Goal: Register for event/course: Sign up to attend an event or enroll in a course

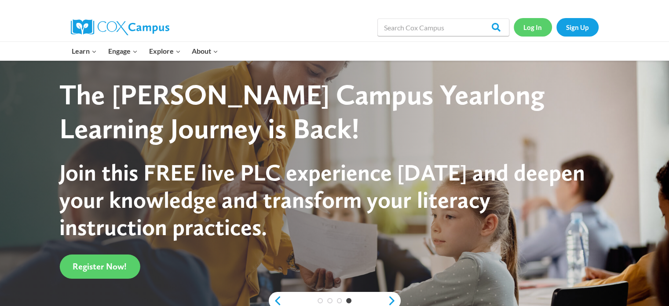
click at [534, 25] on link "Log In" at bounding box center [533, 27] width 38 height 18
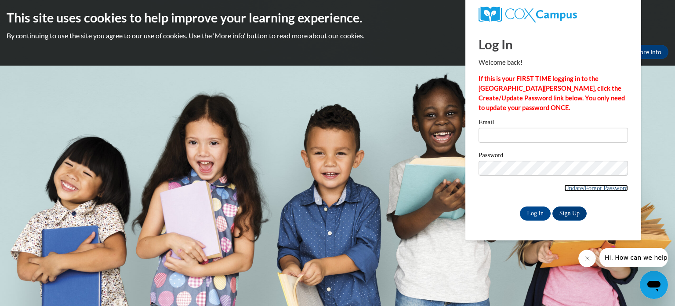
click at [610, 188] on link "Update/Forgot Password" at bounding box center [597, 187] width 64 height 7
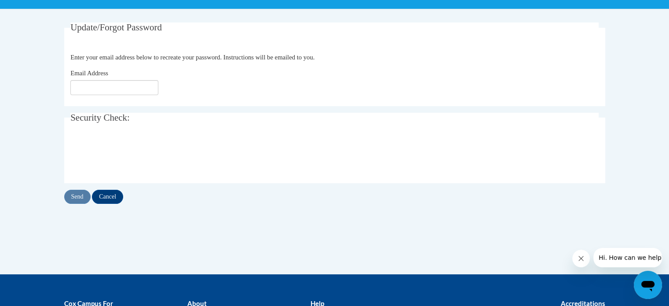
scroll to position [157, 0]
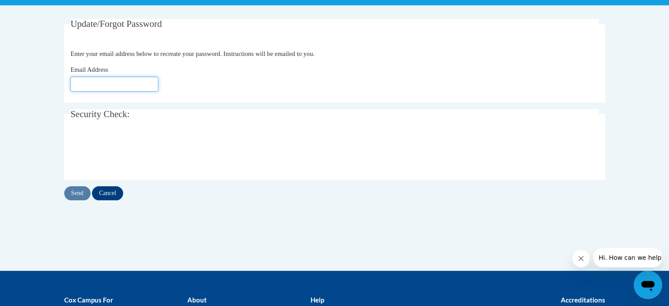
click at [115, 84] on input "Email Address" at bounding box center [114, 83] width 88 height 15
click at [129, 85] on input "kslawins@teachers.kusd.edu" at bounding box center [114, 83] width 88 height 15
click at [152, 84] on input "kslawins@teachers.kusd.edu" at bounding box center [114, 83] width 88 height 15
click at [130, 82] on input "kslawins@teachers.kusd.edu" at bounding box center [114, 83] width 88 height 15
type input "kslawins@kusd.edu"
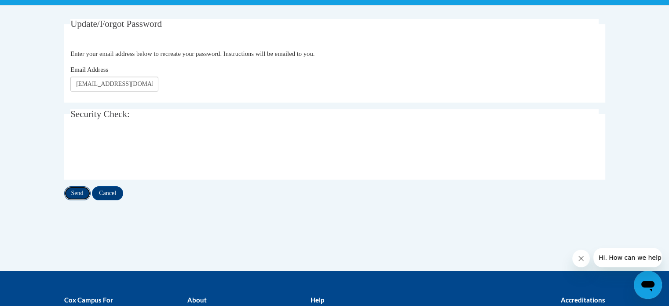
click at [78, 197] on input "Send" at bounding box center [77, 193] width 26 height 14
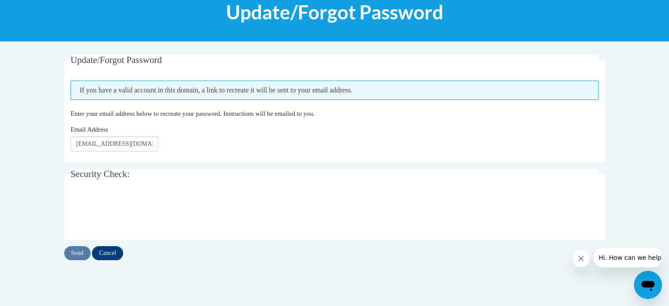
scroll to position [133, 0]
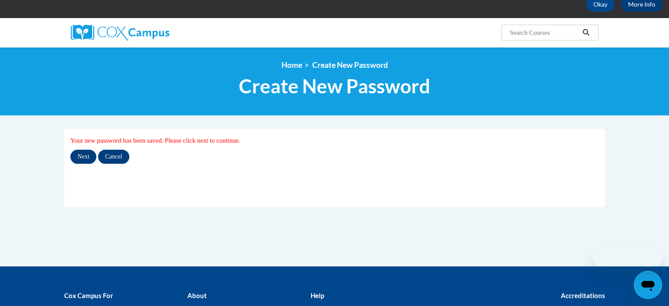
scroll to position [75, 0]
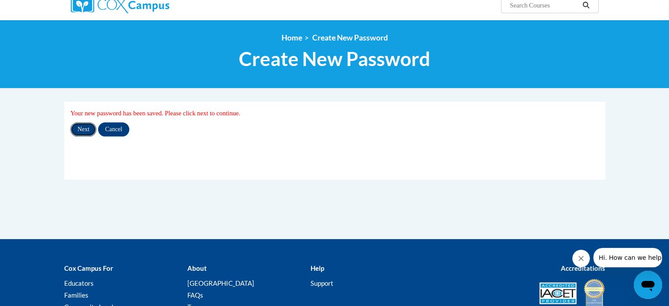
click at [86, 130] on input "Next" at bounding box center [83, 129] width 26 height 14
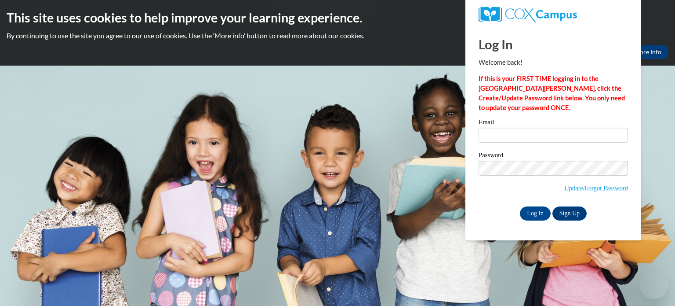
click at [510, 138] on input "Email" at bounding box center [553, 134] width 149 height 15
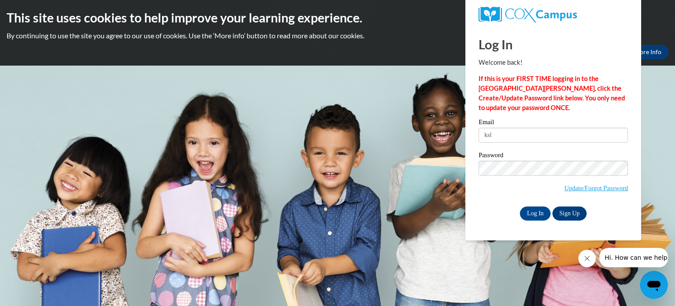
type input "kslawins@kusd.edu"
click at [532, 212] on input "Log In" at bounding box center [535, 213] width 31 height 14
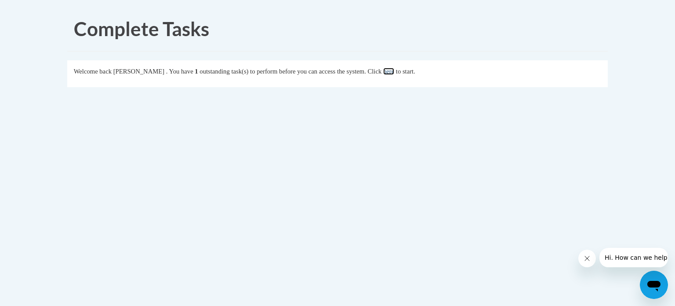
click at [394, 68] on link "here" at bounding box center [388, 71] width 11 height 7
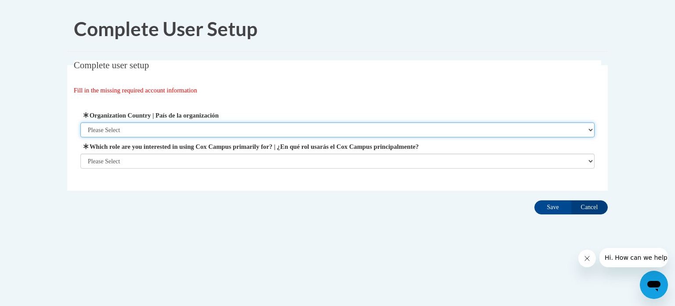
click at [148, 124] on select "Please Select [GEOGRAPHIC_DATA] | [GEOGRAPHIC_DATA] Outside of [GEOGRAPHIC_DATA…" at bounding box center [337, 129] width 515 height 15
select select "ad49bcad-a171-4b2e-b99c-48b446064914"
click at [80, 122] on select "Please Select United States | Estados Unidos Outside of the United States | Fue…" at bounding box center [337, 129] width 515 height 15
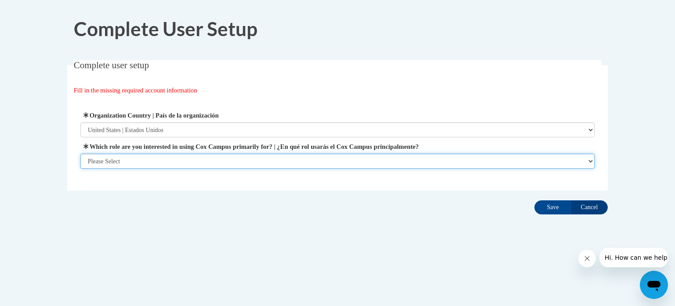
click at [127, 160] on select "Please Select College/University | Colegio/Universidad Community/Nonprofit Part…" at bounding box center [337, 160] width 515 height 15
select select "fbf2d438-af2f-41f8-98f1-81c410e29de3"
click at [80, 168] on select "Please Select College/University | Colegio/Universidad Community/Nonprofit Part…" at bounding box center [337, 160] width 515 height 15
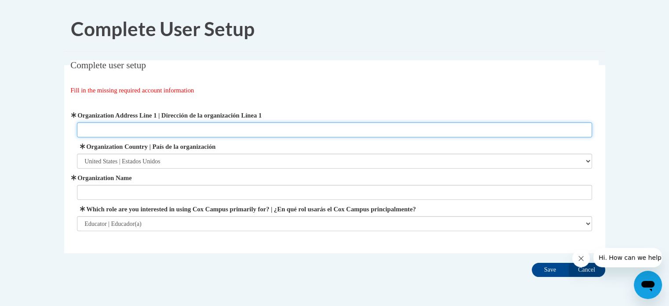
click at [118, 130] on input "Organization Address Line 1 | Dirección de la organización Línea 1" at bounding box center [334, 129] width 515 height 15
paste input "6810 45th Avenue"
type input "6810 45th Avenue"
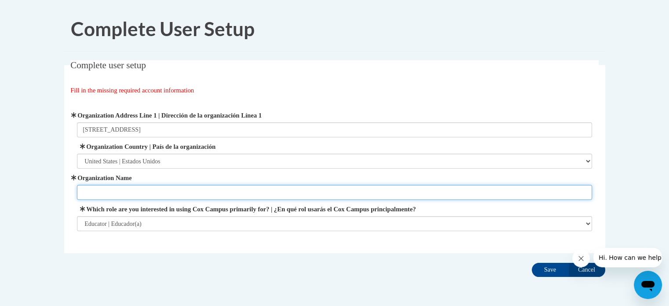
click at [107, 191] on input "Organization Name" at bounding box center [334, 192] width 515 height 15
type input "Forest Park Elementary"
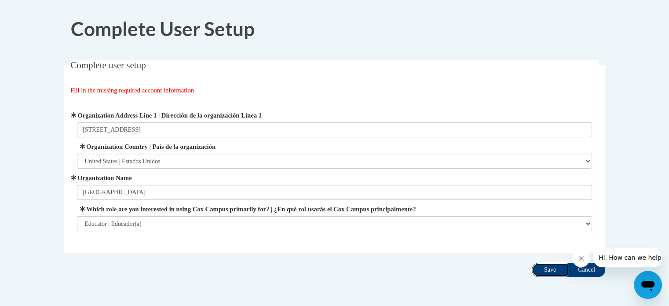
click at [551, 270] on input "Save" at bounding box center [550, 269] width 37 height 14
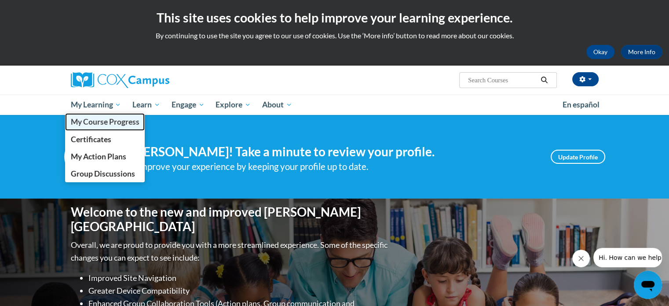
click at [106, 120] on span "My Course Progress" at bounding box center [104, 121] width 69 height 9
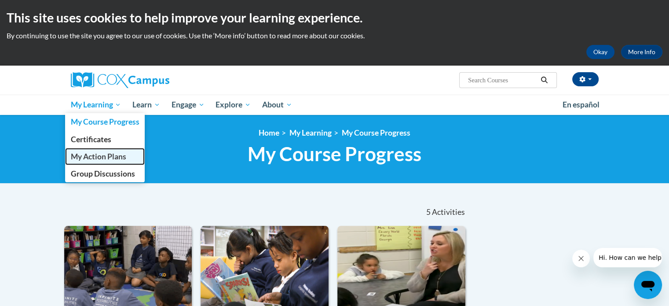
click at [112, 156] on span "My Action Plans" at bounding box center [97, 156] width 55 height 9
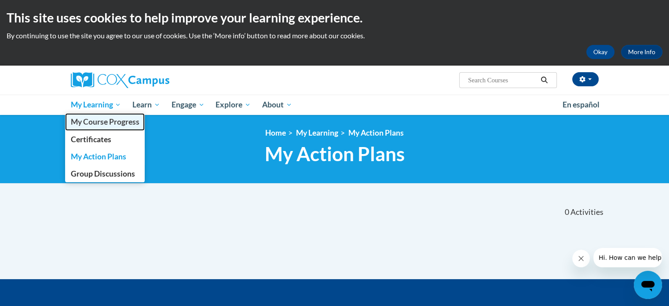
click at [99, 124] on span "My Course Progress" at bounding box center [104, 121] width 69 height 9
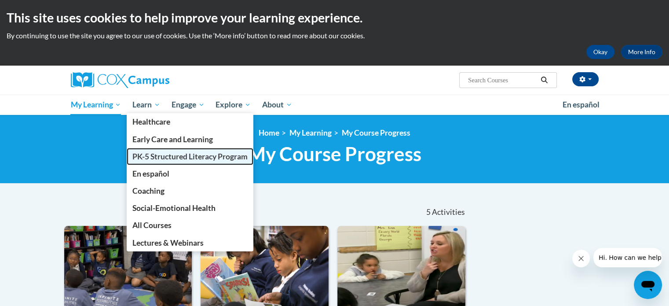
click at [160, 160] on span "PK-5 Structured Literacy Program" at bounding box center [189, 156] width 115 height 9
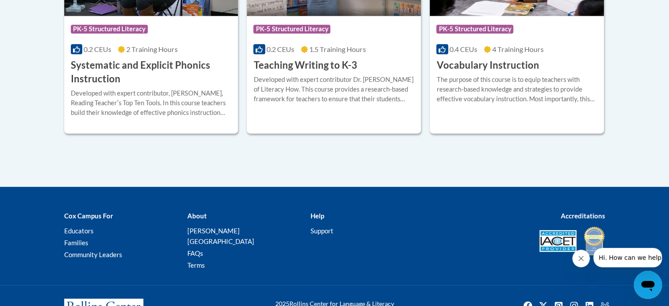
scroll to position [1163, 0]
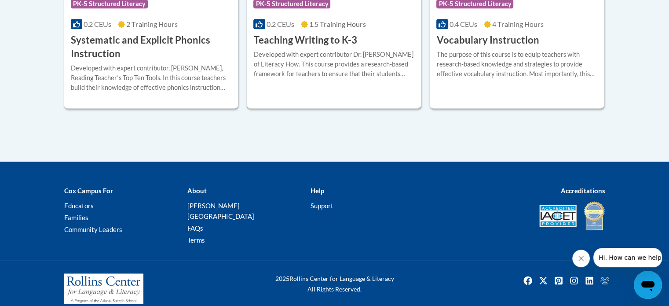
click at [294, 36] on h3 "Teaching Writing to K-3" at bounding box center [304, 40] width 103 height 14
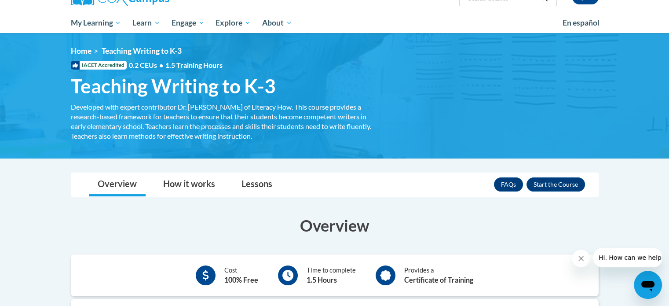
scroll to position [55, 0]
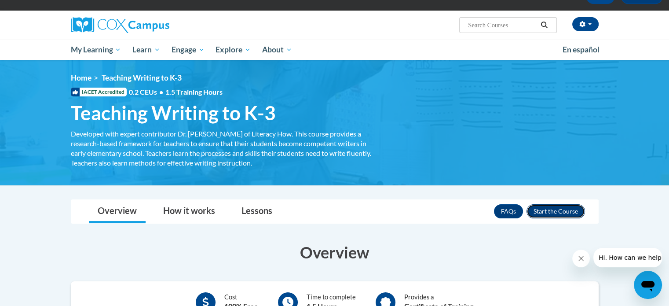
click at [547, 215] on button "Enroll" at bounding box center [555, 211] width 58 height 14
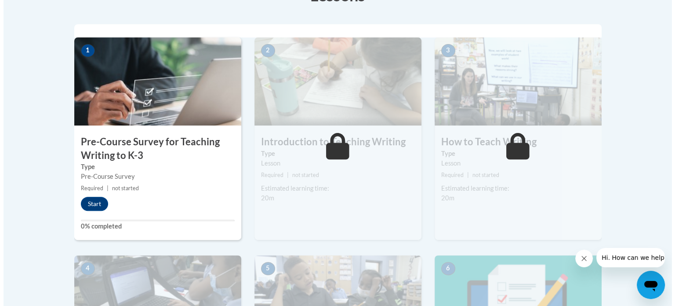
scroll to position [273, 0]
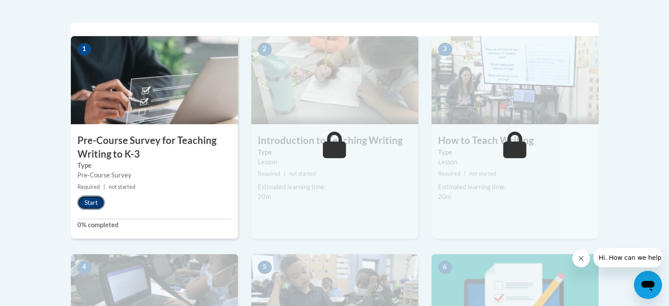
click at [91, 206] on button "Start" at bounding box center [90, 202] width 27 height 14
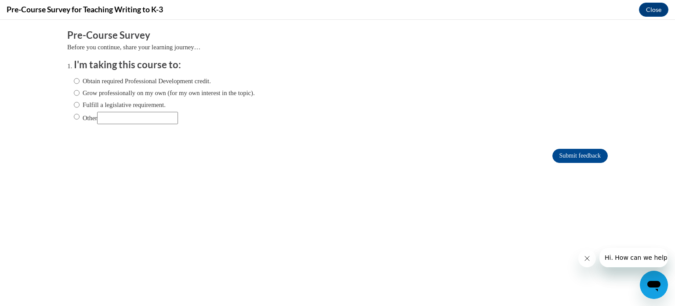
scroll to position [0, 0]
click at [74, 104] on input "Fulfill a legislative requirement." at bounding box center [77, 105] width 6 height 10
radio input "true"
click at [590, 161] on input "Submit feedback" at bounding box center [580, 156] width 55 height 14
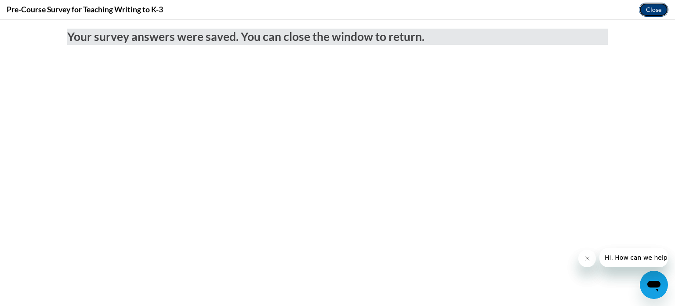
click at [645, 11] on button "Close" at bounding box center [653, 10] width 29 height 14
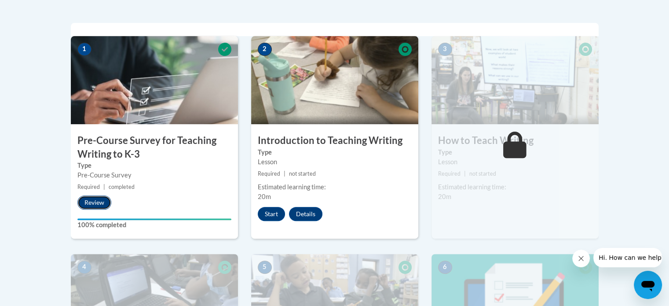
click at [94, 203] on button "Review" at bounding box center [94, 202] width 34 height 14
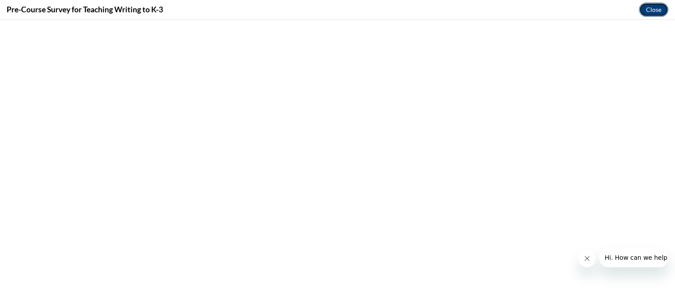
click at [657, 4] on button "Close" at bounding box center [653, 10] width 29 height 14
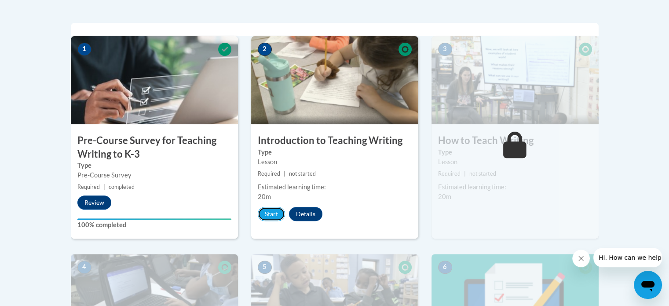
click at [274, 216] on button "Start" at bounding box center [271, 214] width 27 height 14
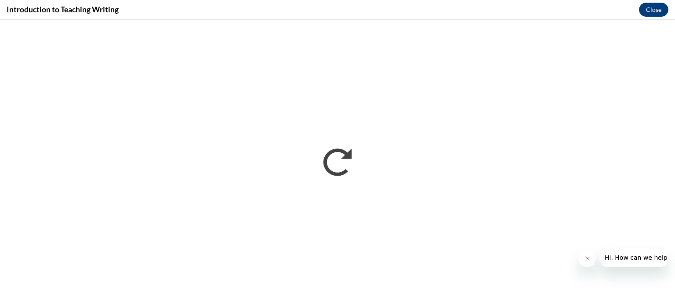
click at [586, 260] on icon "Close message from company" at bounding box center [586, 258] width 7 height 7
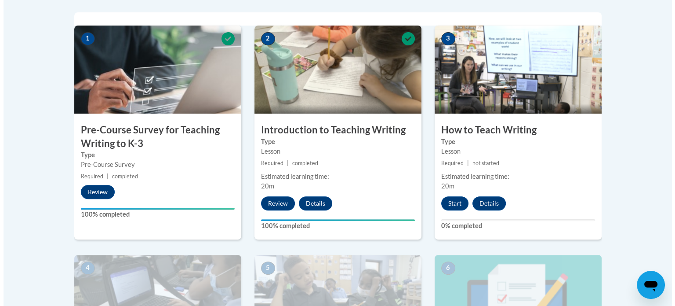
scroll to position [280, 0]
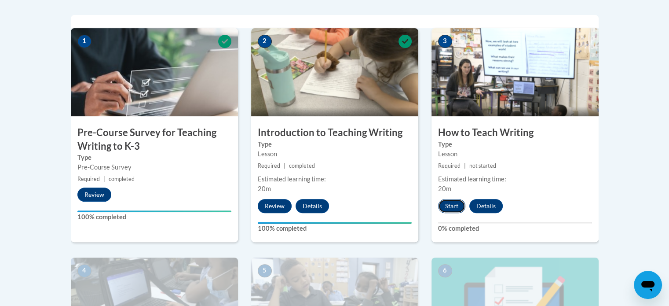
click at [451, 202] on button "Start" at bounding box center [451, 206] width 27 height 14
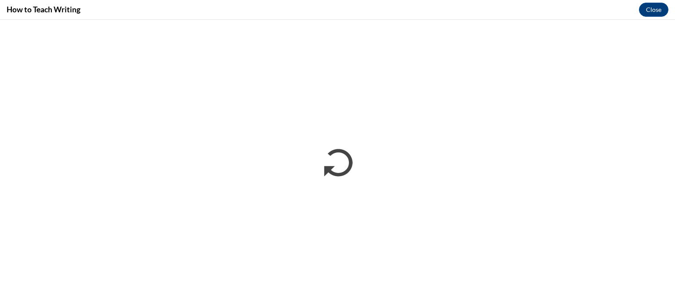
scroll to position [0, 0]
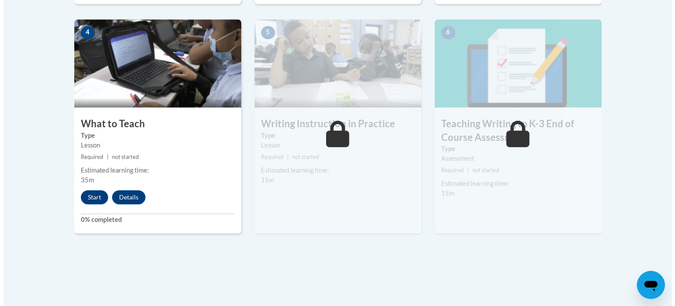
scroll to position [521, 0]
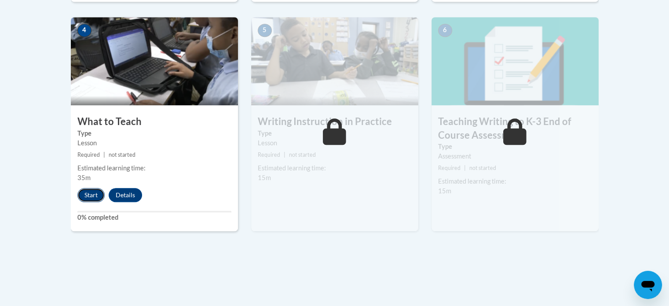
click at [95, 193] on button "Start" at bounding box center [90, 195] width 27 height 14
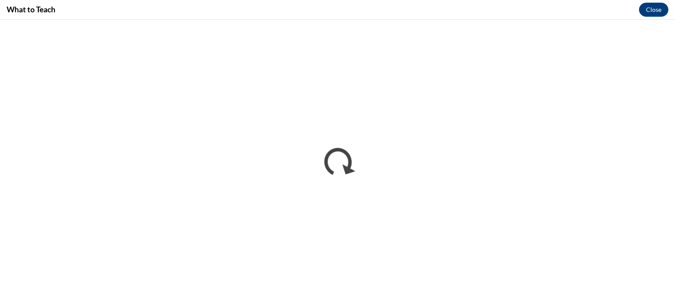
scroll to position [0, 0]
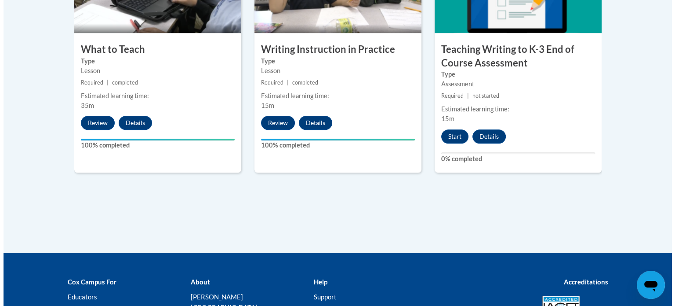
scroll to position [594, 0]
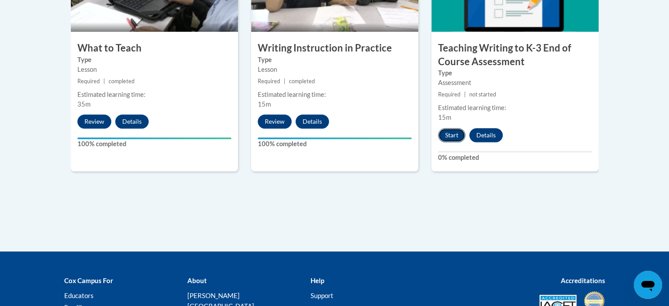
click at [452, 131] on button "Start" at bounding box center [451, 135] width 27 height 14
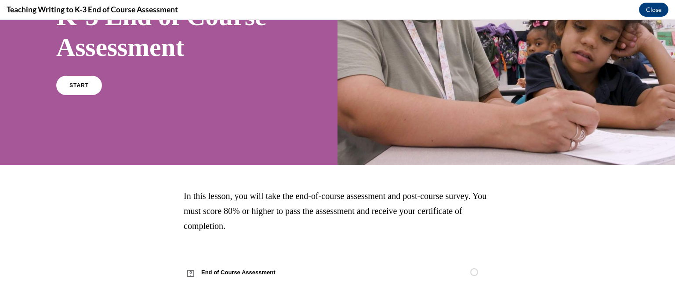
scroll to position [155, 0]
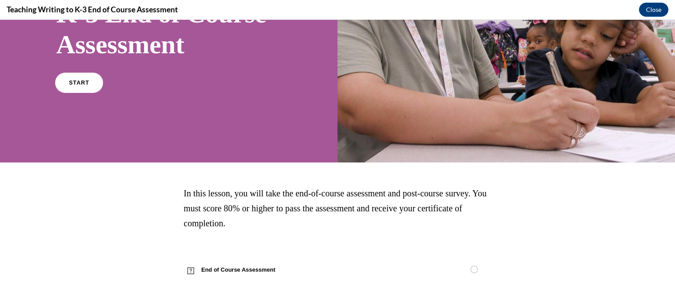
click at [84, 86] on link "START" at bounding box center [79, 83] width 48 height 20
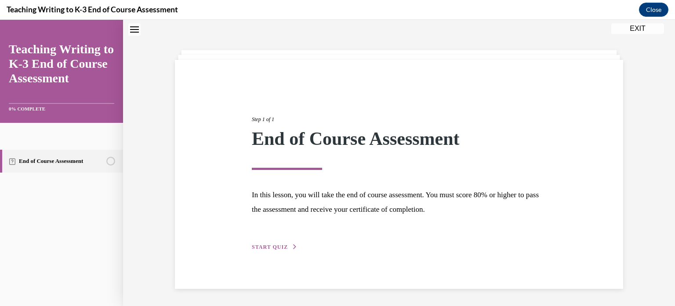
scroll to position [28, 0]
click at [263, 246] on span "START QUIZ" at bounding box center [270, 246] width 36 height 6
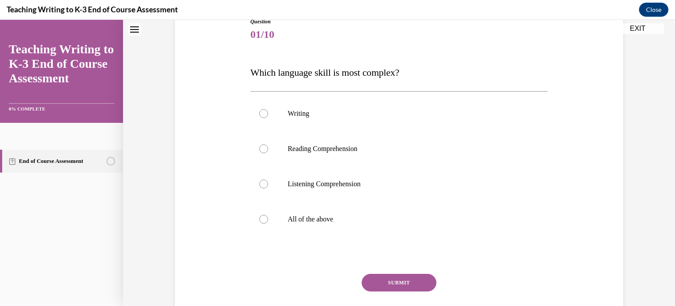
scroll to position [106, 0]
click at [268, 112] on label "Writing" at bounding box center [400, 112] width 298 height 35
click at [268, 112] on input "Writing" at bounding box center [263, 112] width 9 height 9
radio input "true"
click at [376, 276] on button "SUBMIT" at bounding box center [399, 282] width 75 height 18
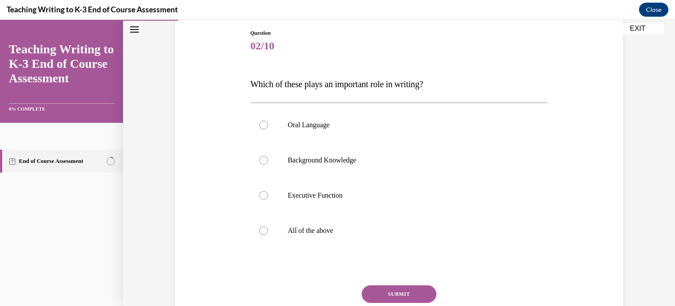
scroll to position [99, 0]
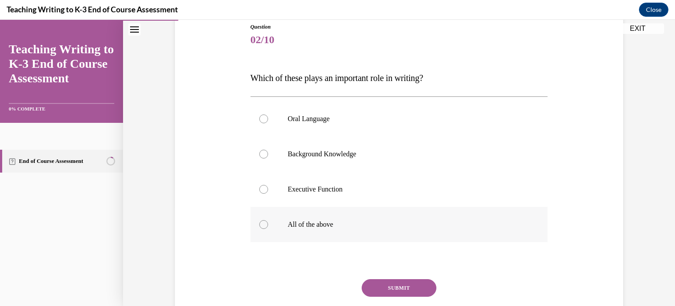
click at [269, 228] on label "All of the above" at bounding box center [400, 224] width 298 height 35
click at [268, 228] on input "All of the above" at bounding box center [263, 224] width 9 height 9
radio input "true"
click at [391, 281] on button "SUBMIT" at bounding box center [399, 288] width 75 height 18
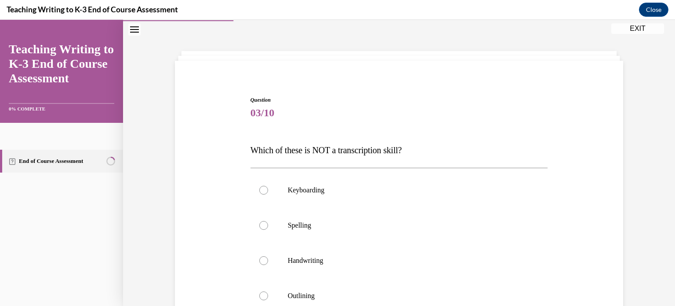
scroll to position [127, 0]
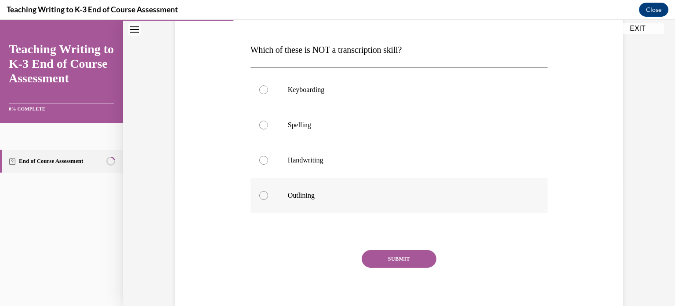
click at [262, 188] on label "Outlining" at bounding box center [400, 195] width 298 height 35
click at [262, 191] on input "Outlining" at bounding box center [263, 195] width 9 height 9
radio input "true"
click at [373, 252] on button "SUBMIT" at bounding box center [399, 259] width 75 height 18
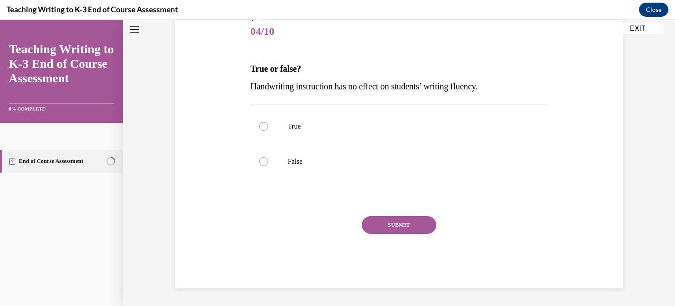
scroll to position [26, 0]
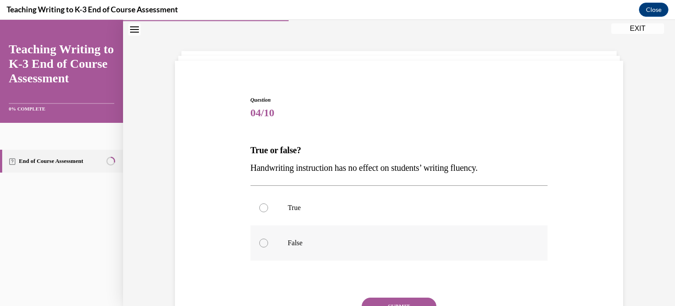
click at [295, 237] on label "False" at bounding box center [400, 242] width 298 height 35
click at [268, 238] on input "False" at bounding box center [263, 242] width 9 height 9
radio input "true"
click at [417, 298] on button "SUBMIT" at bounding box center [399, 306] width 75 height 18
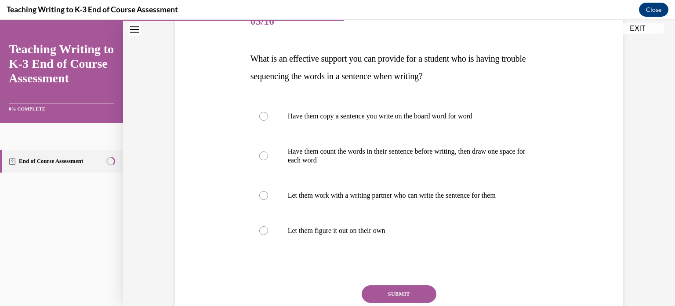
scroll to position [124, 0]
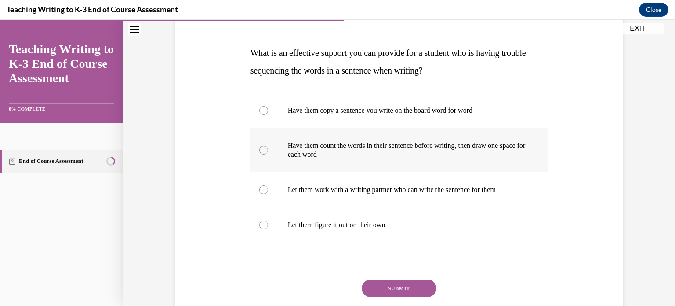
click at [276, 148] on label "Have them count the words in their sentence before writing, then draw one space…" at bounding box center [400, 150] width 298 height 44
click at [268, 148] on input "Have them count the words in their sentence before writing, then draw one space…" at bounding box center [263, 150] width 9 height 9
radio input "true"
click at [384, 288] on button "SUBMIT" at bounding box center [399, 288] width 75 height 18
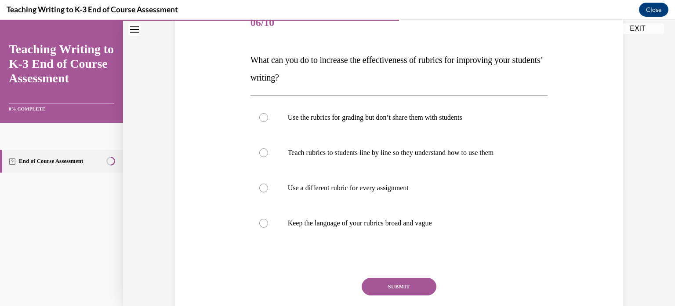
scroll to position [117, 0]
click at [339, 151] on p "Teach rubrics to students line by line so they understand how to use them" at bounding box center [407, 151] width 238 height 9
click at [268, 151] on input "Teach rubrics to students line by line so they understand how to use them" at bounding box center [263, 151] width 9 height 9
radio input "true"
click at [391, 288] on button "SUBMIT" at bounding box center [399, 286] width 75 height 18
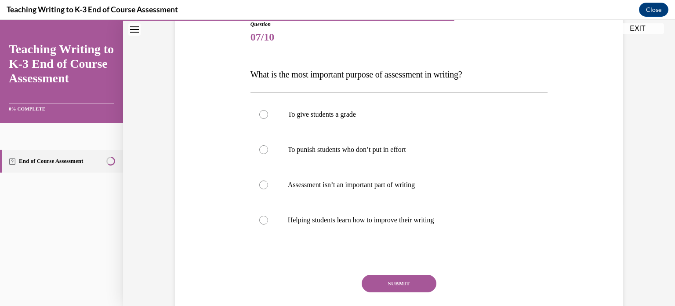
scroll to position [104, 0]
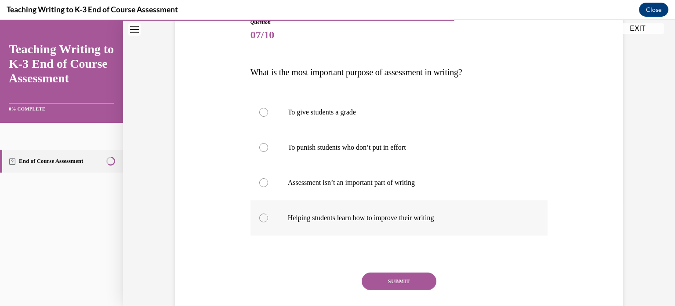
click at [339, 221] on p "Helping students learn how to improve their writing" at bounding box center [407, 217] width 238 height 9
click at [268, 221] on input "Helping students learn how to improve their writing" at bounding box center [263, 217] width 9 height 9
radio input "true"
click at [390, 282] on button "SUBMIT" at bounding box center [399, 281] width 75 height 18
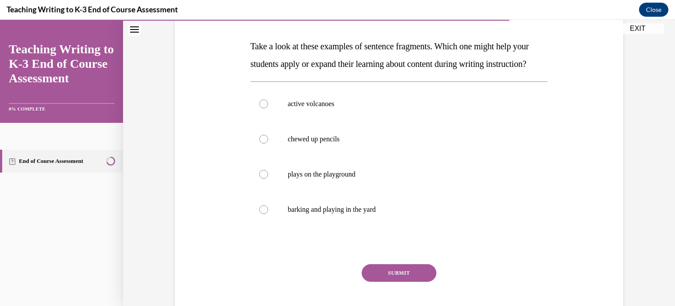
scroll to position [129, 0]
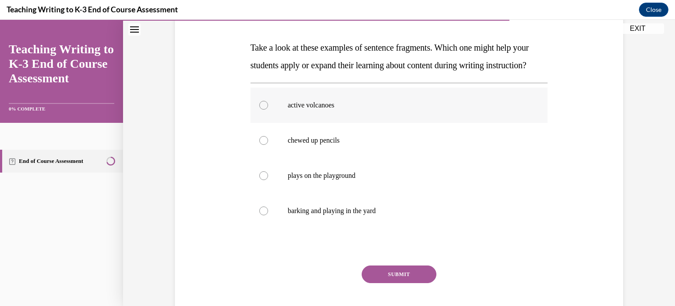
click at [283, 123] on label "active volcanoes" at bounding box center [400, 104] width 298 height 35
click at [268, 109] on input "active volcanoes" at bounding box center [263, 105] width 9 height 9
radio input "true"
click at [416, 283] on button "SUBMIT" at bounding box center [399, 274] width 75 height 18
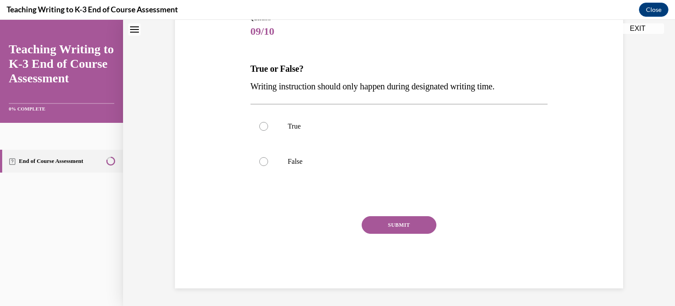
scroll to position [26, 0]
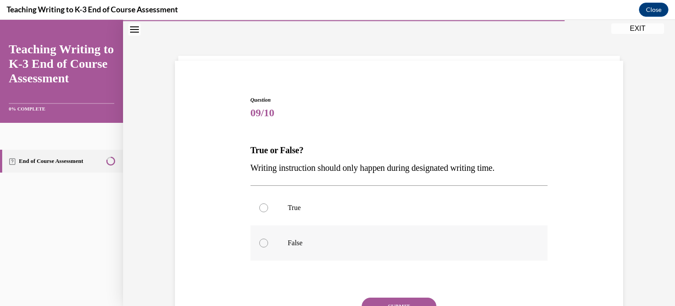
click at [263, 242] on div at bounding box center [263, 242] width 9 height 9
click at [263, 242] on input "False" at bounding box center [263, 242] width 9 height 9
radio input "true"
click at [402, 302] on button "SUBMIT" at bounding box center [399, 306] width 75 height 18
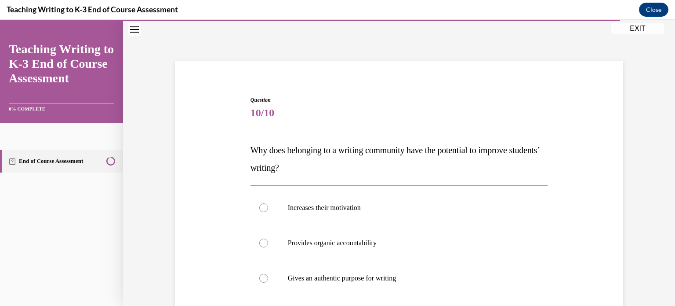
scroll to position [102, 0]
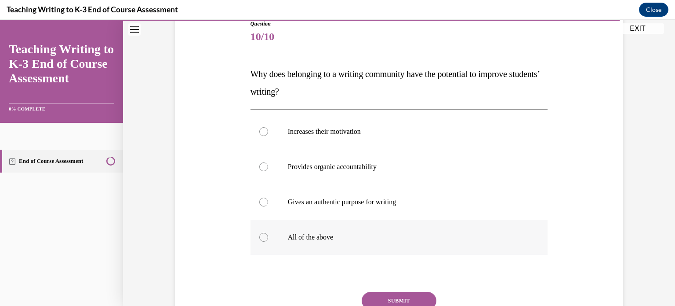
click at [302, 243] on label "All of the above" at bounding box center [400, 236] width 298 height 35
click at [268, 241] on input "All of the above" at bounding box center [263, 237] width 9 height 9
radio input "true"
click at [392, 299] on button "SUBMIT" at bounding box center [399, 300] width 75 height 18
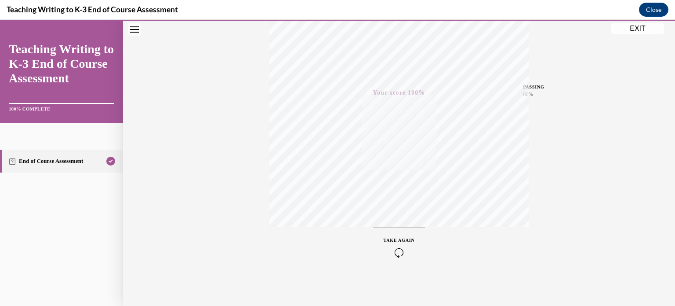
scroll to position [164, 0]
click at [648, 28] on button "EXIT" at bounding box center [638, 28] width 53 height 11
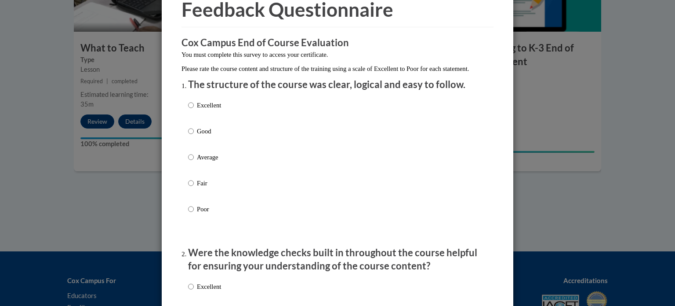
scroll to position [49, 0]
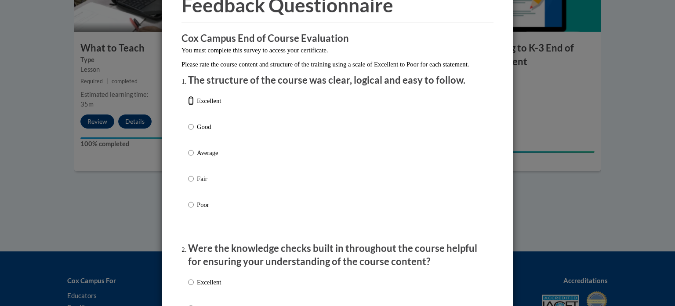
click at [189, 106] on input "Excellent" at bounding box center [191, 101] width 6 height 10
radio input "true"
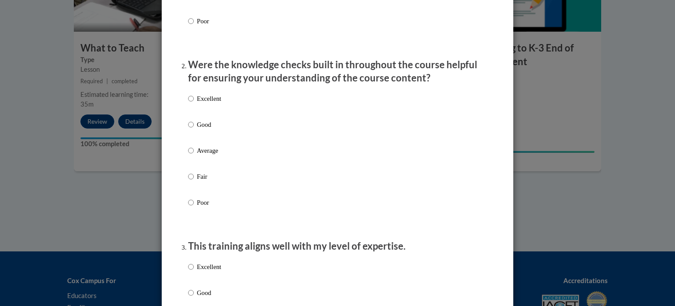
scroll to position [237, 0]
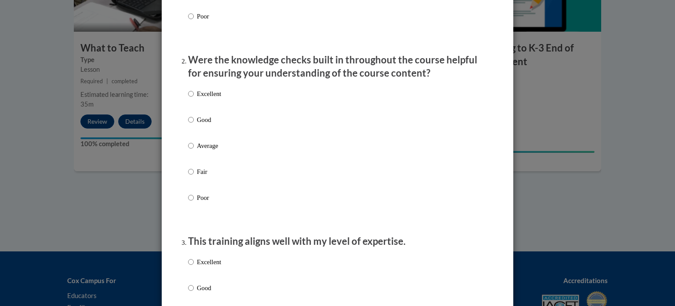
click at [197, 98] on p "Excellent" at bounding box center [209, 94] width 24 height 10
click at [194, 98] on input "Excellent" at bounding box center [191, 94] width 6 height 10
radio input "true"
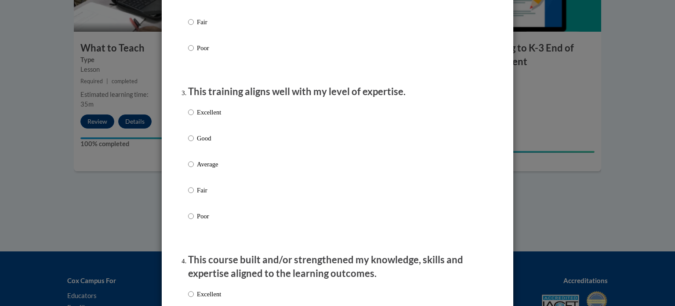
scroll to position [391, 0]
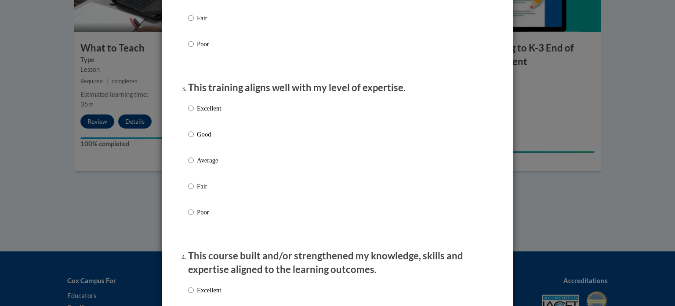
click at [203, 113] on p "Excellent" at bounding box center [209, 108] width 24 height 10
click at [194, 113] on input "Excellent" at bounding box center [191, 108] width 6 height 10
radio input "true"
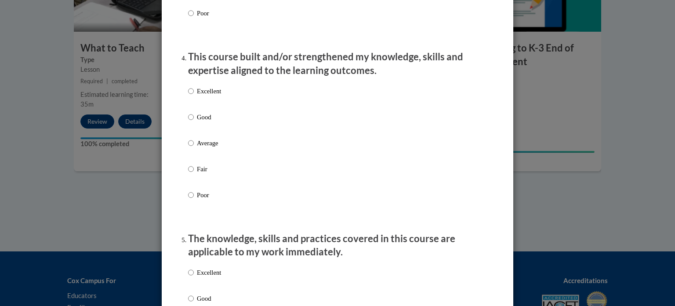
scroll to position [601, 0]
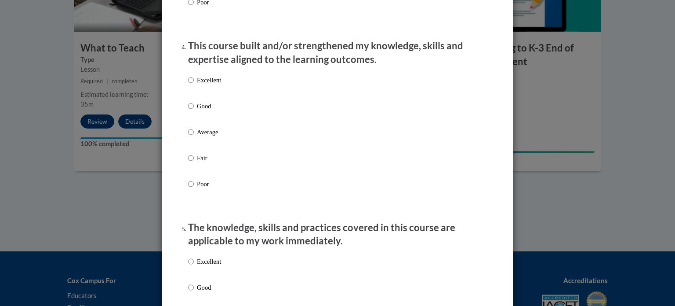
click at [207, 85] on p "Excellent" at bounding box center [209, 80] width 24 height 10
click at [194, 85] on input "Excellent" at bounding box center [191, 80] width 6 height 10
radio input "true"
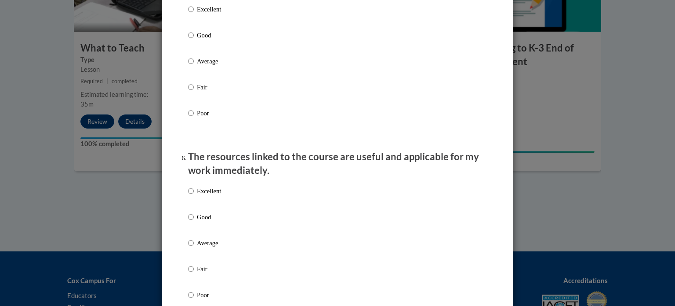
scroll to position [857, 0]
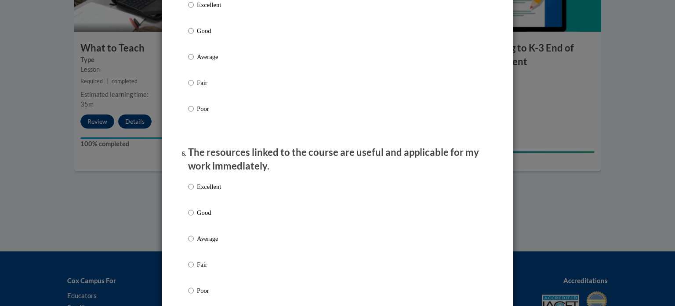
click at [207, 10] on p "Excellent" at bounding box center [209, 5] width 24 height 10
click at [194, 10] on input "Excellent" at bounding box center [191, 5] width 6 height 10
radio input "true"
click at [211, 191] on p "Excellent" at bounding box center [209, 187] width 24 height 10
click at [194, 191] on input "Excellent" at bounding box center [191, 187] width 6 height 10
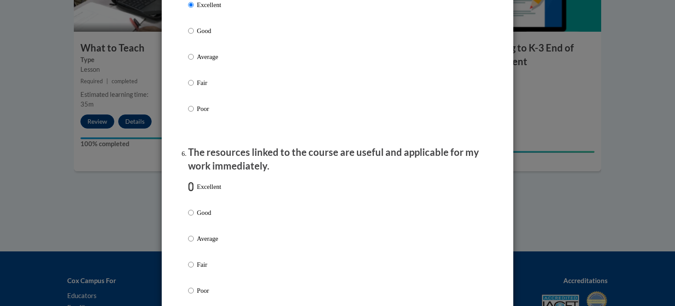
radio input "true"
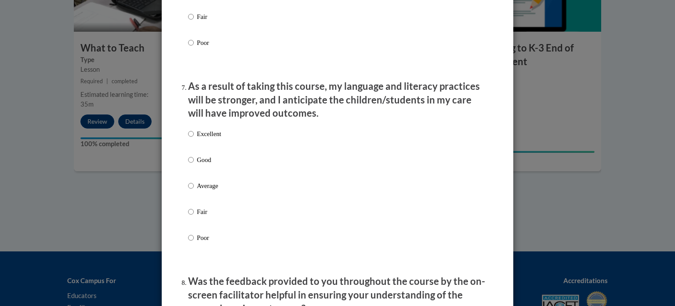
scroll to position [1124, 0]
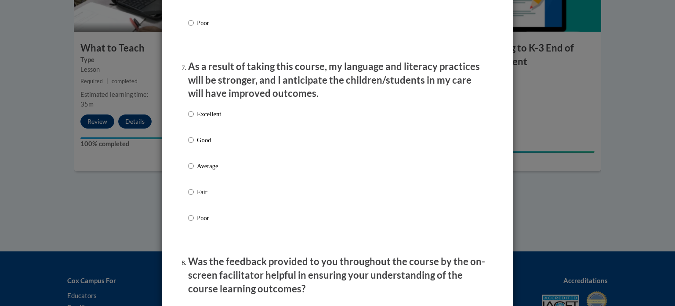
click at [198, 119] on p "Excellent" at bounding box center [209, 114] width 24 height 10
click at [194, 119] on input "Excellent" at bounding box center [191, 114] width 6 height 10
radio input "true"
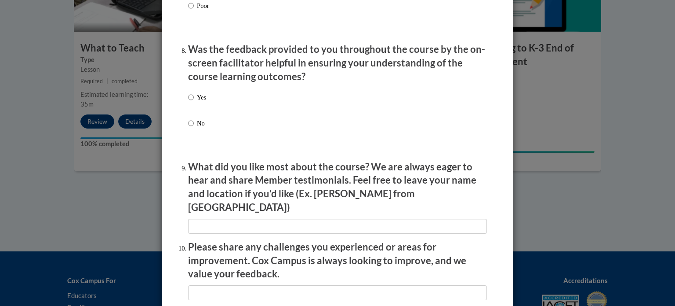
scroll to position [1338, 0]
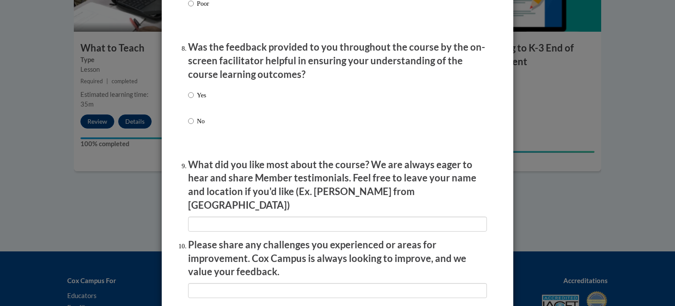
click at [197, 100] on p "Yes" at bounding box center [201, 95] width 9 height 10
click at [194, 100] on input "Yes" at bounding box center [191, 95] width 6 height 10
radio input "true"
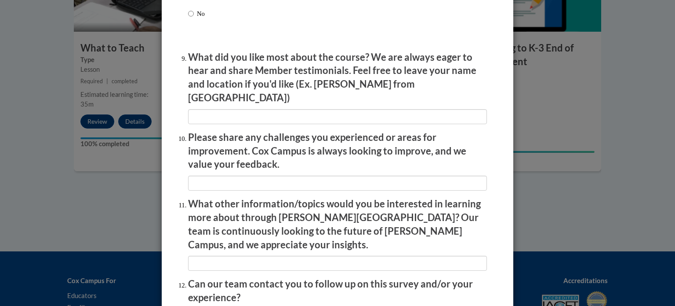
scroll to position [1525, 0]
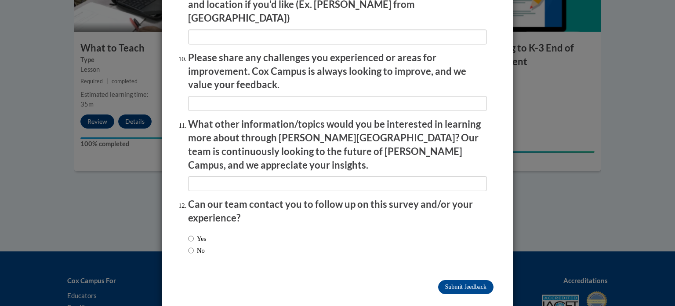
click at [197, 245] on label "No" at bounding box center [196, 250] width 17 height 10
click at [194, 245] on input "No" at bounding box center [191, 250] width 6 height 10
radio input "true"
click at [464, 280] on input "Submit feedback" at bounding box center [465, 287] width 55 height 14
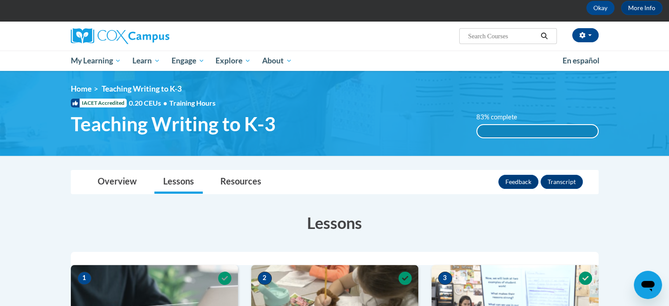
scroll to position [0, 0]
